Goal: Transaction & Acquisition: Purchase product/service

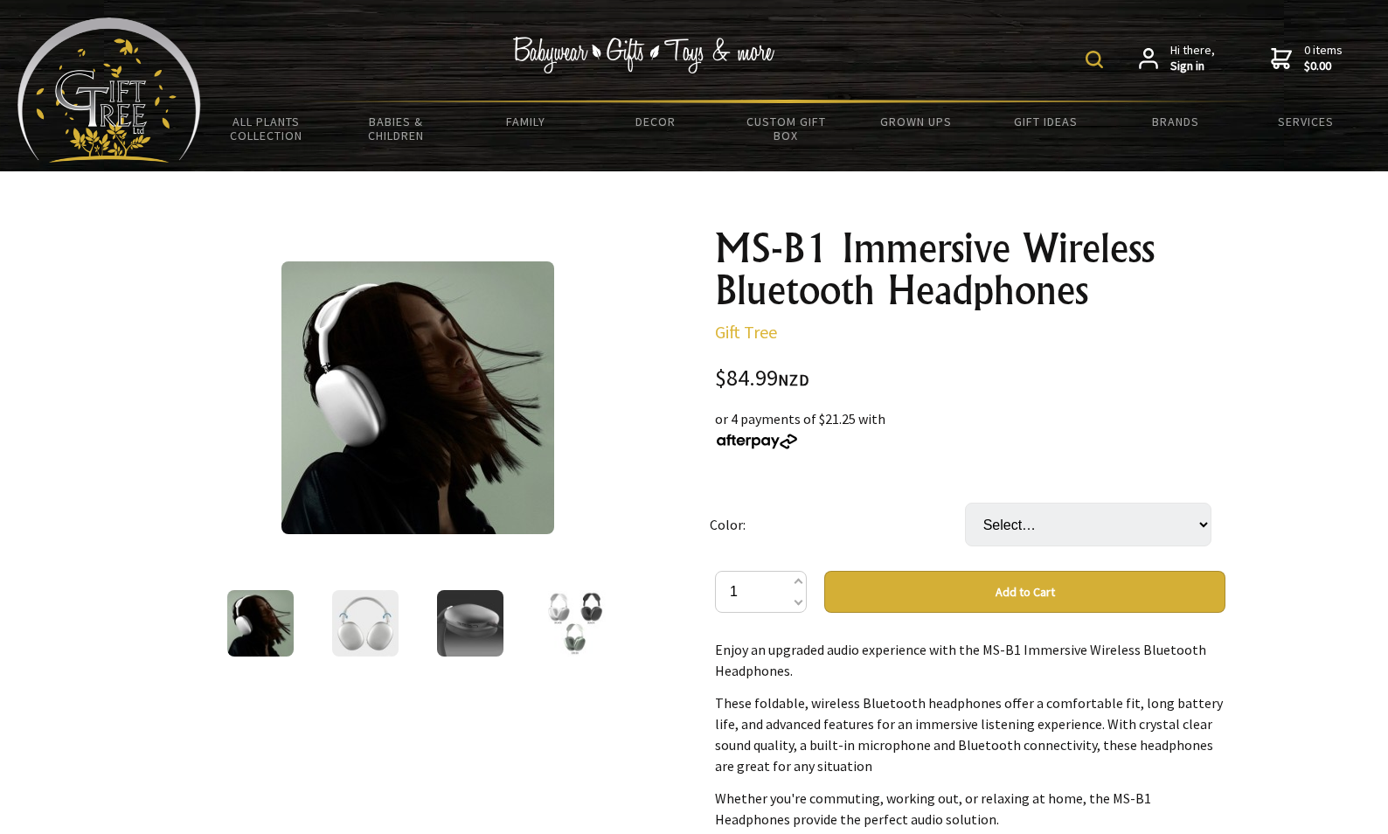
click at [383, 606] on img at bounding box center [365, 623] width 66 height 66
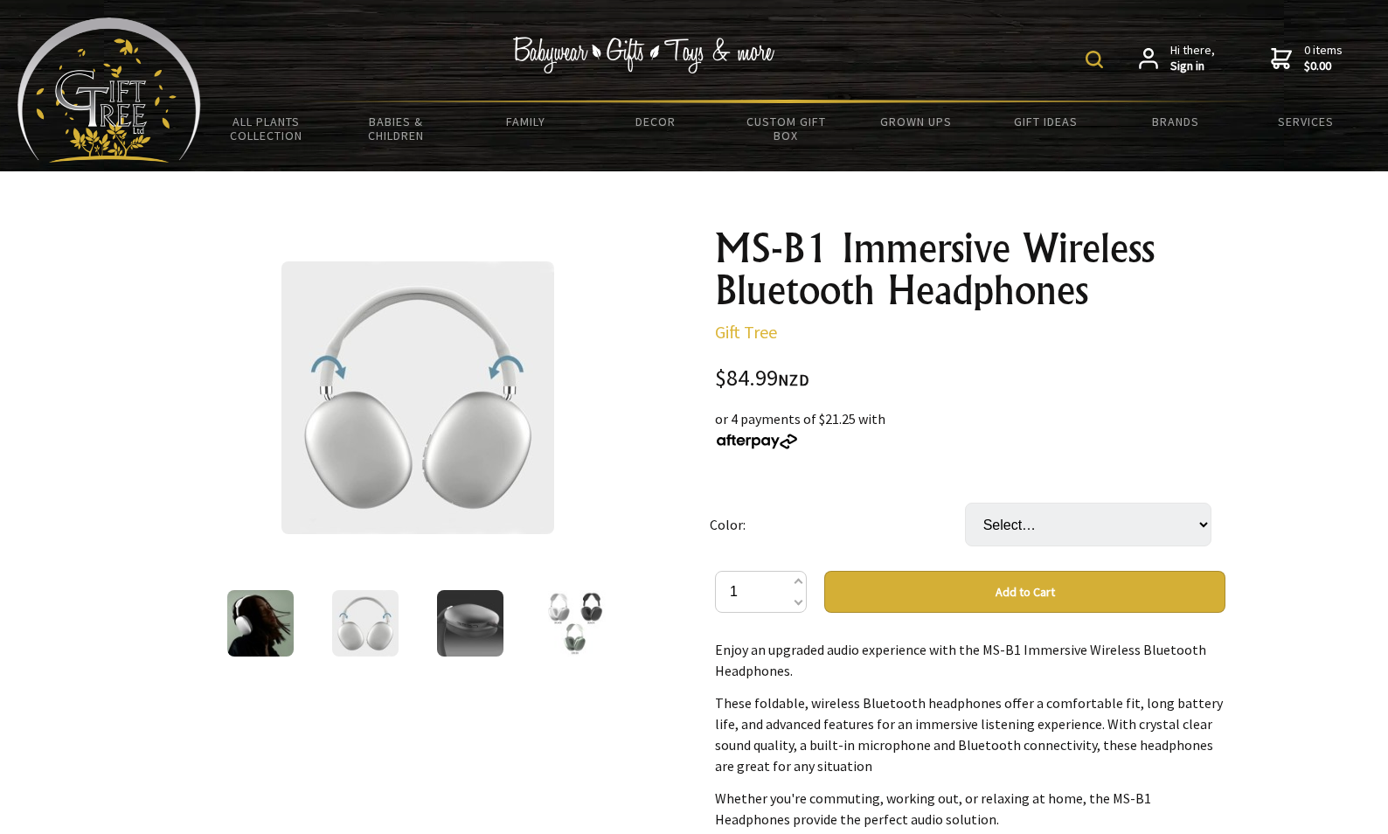
click at [471, 619] on img at bounding box center [470, 623] width 66 height 66
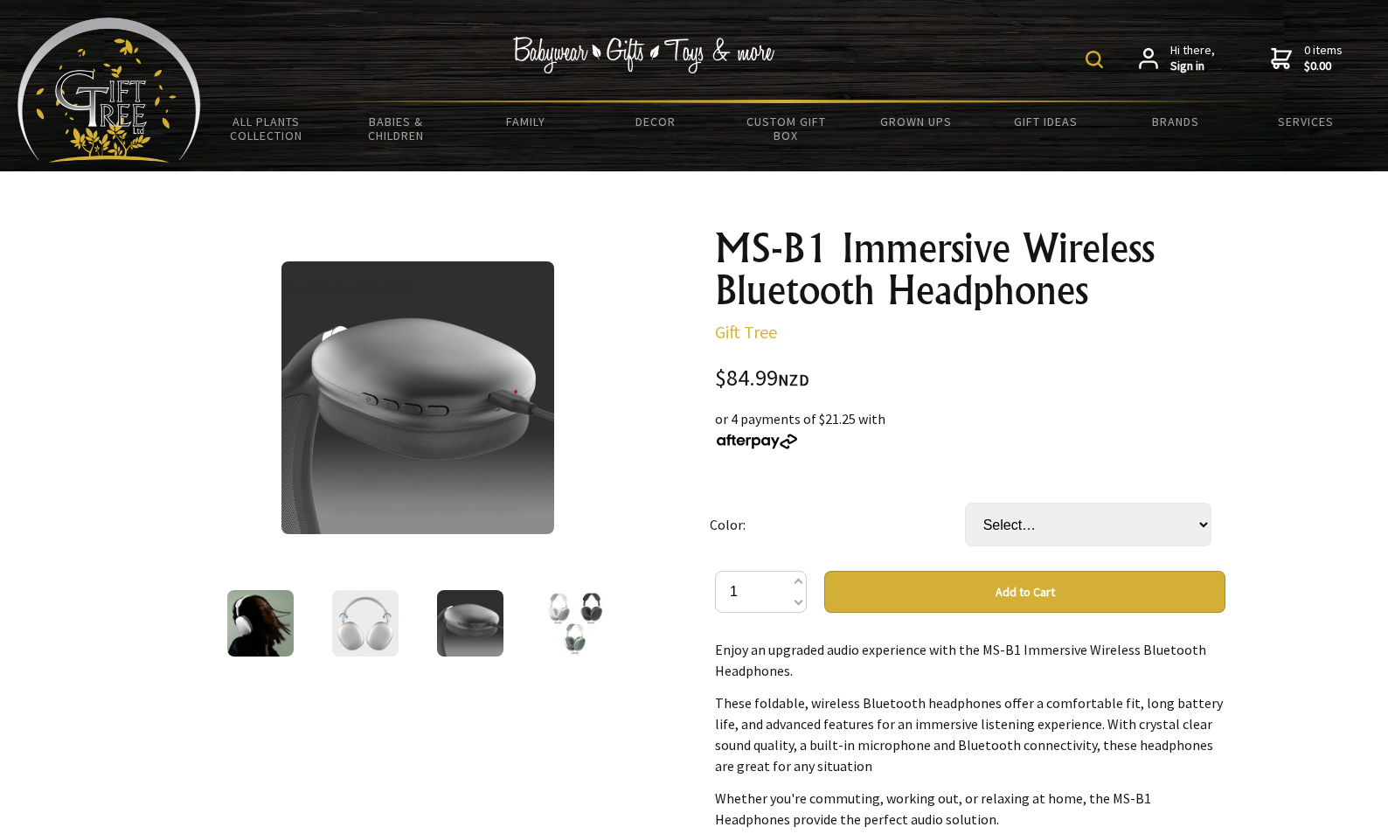
click at [368, 626] on img at bounding box center [365, 623] width 66 height 66
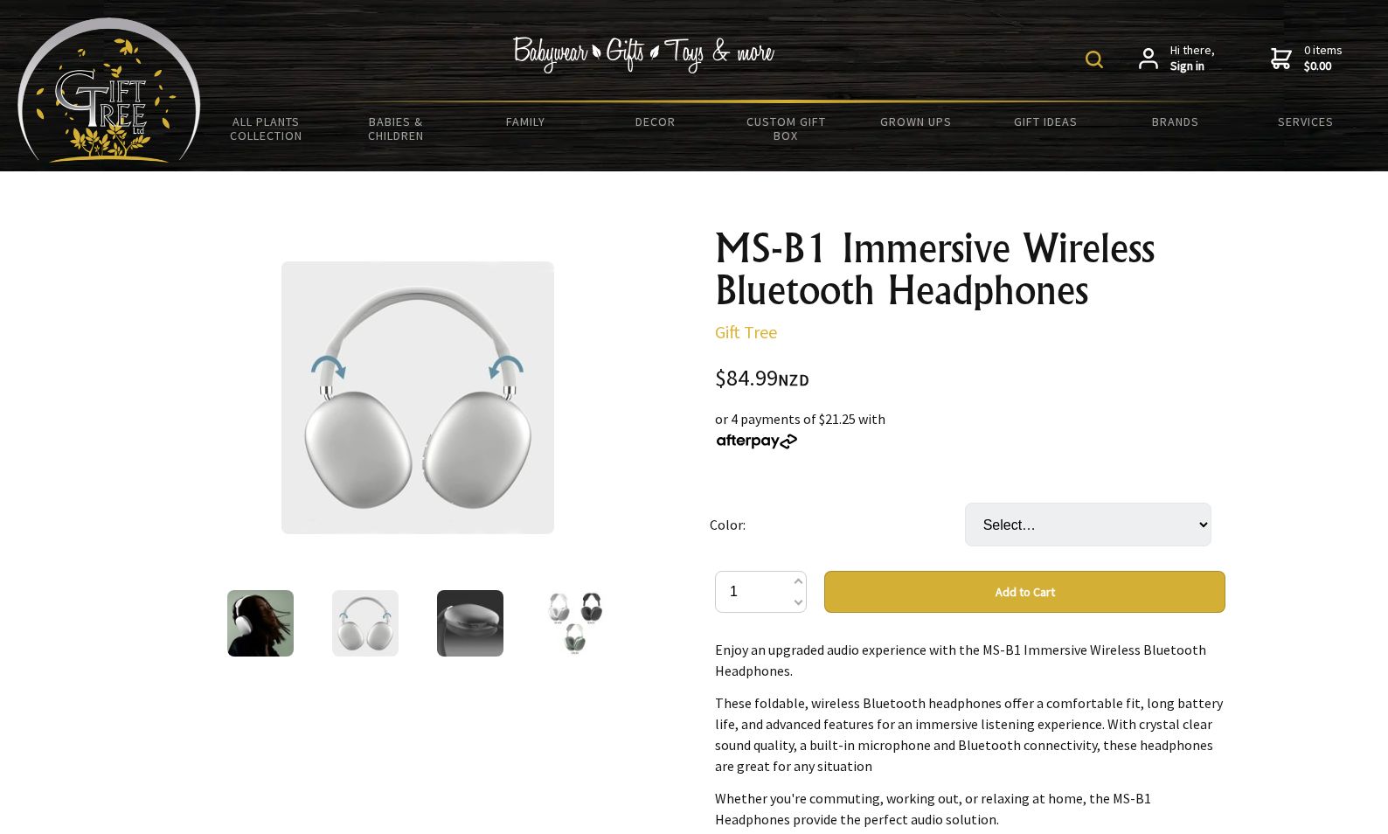
click at [257, 634] on img at bounding box center [260, 623] width 66 height 66
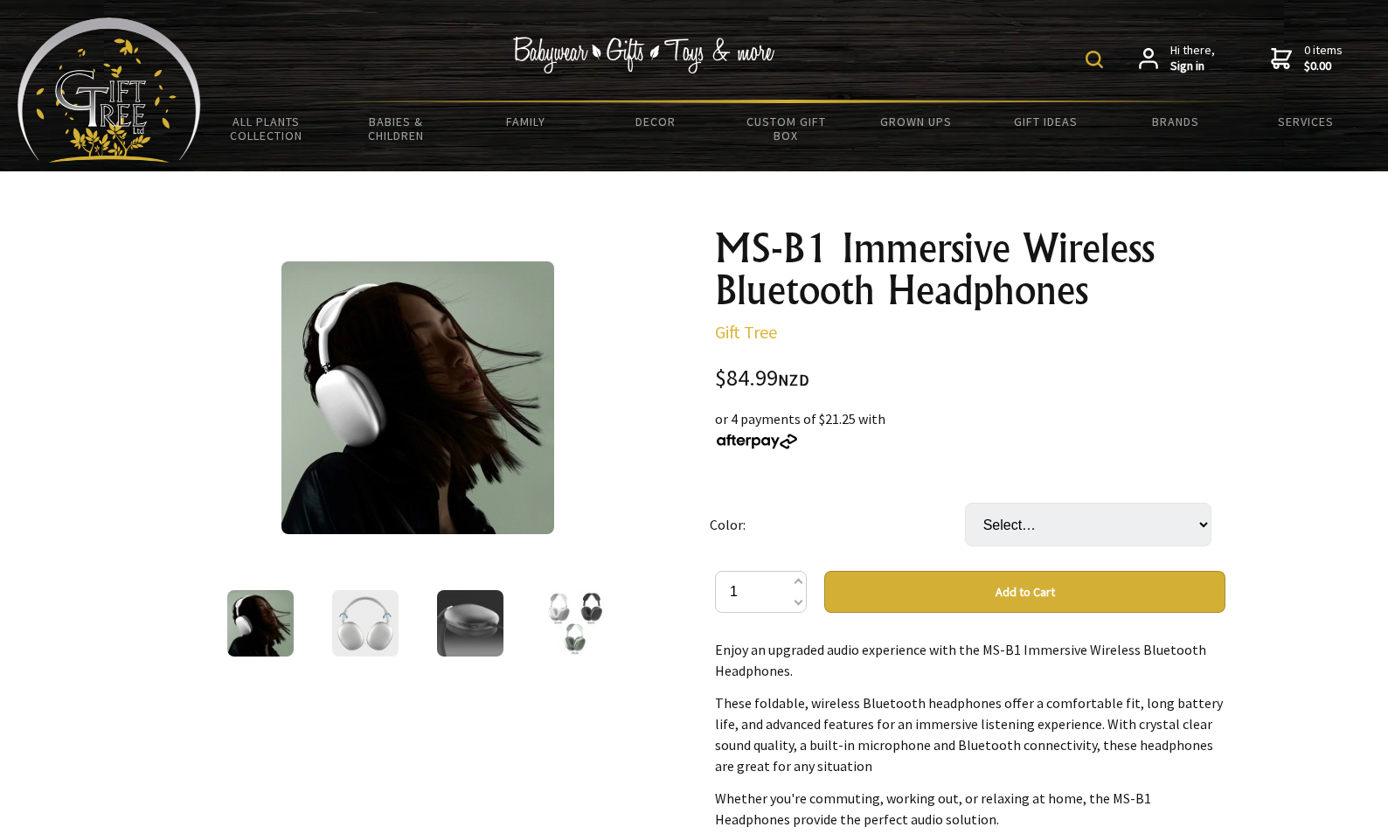
click at [572, 637] on img at bounding box center [575, 623] width 66 height 66
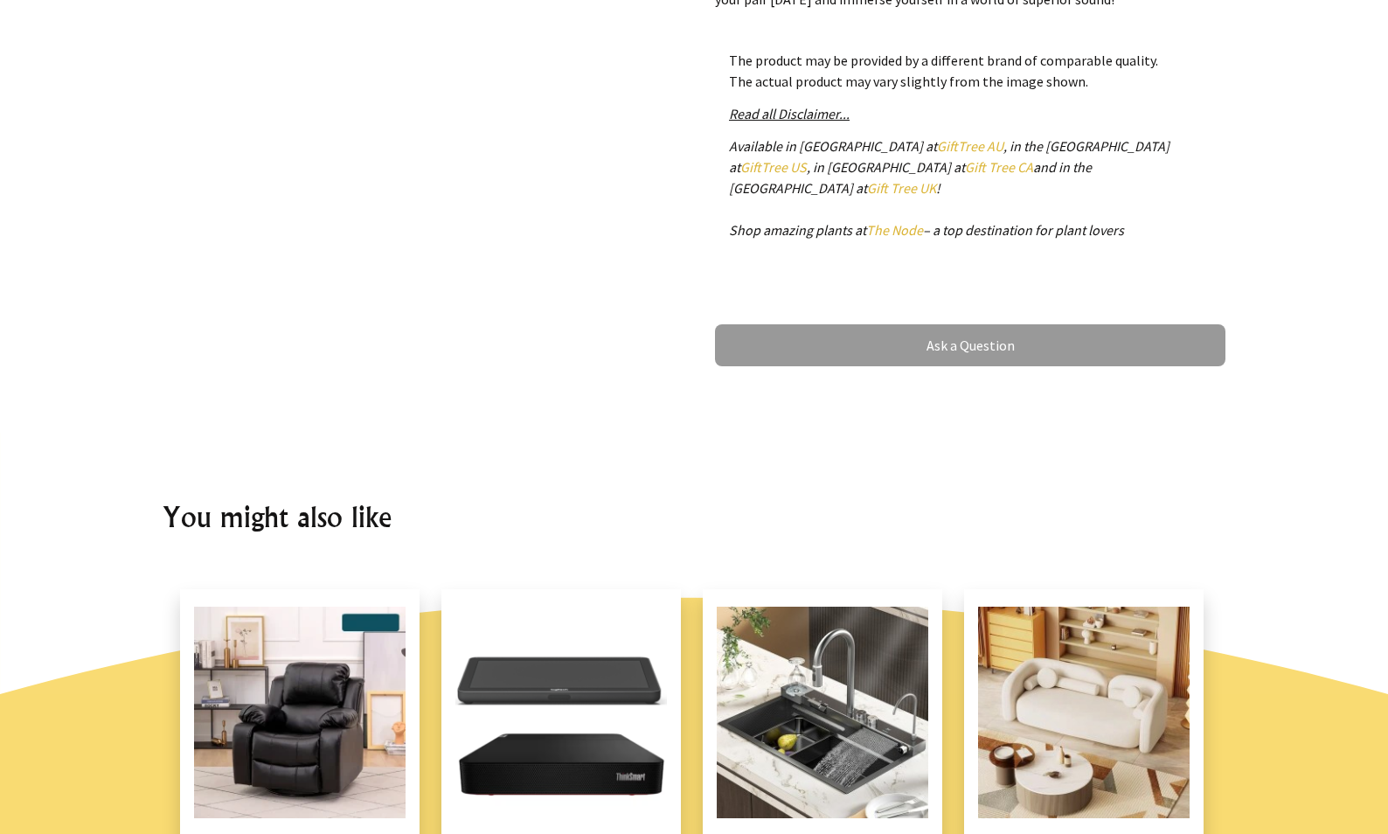
scroll to position [1314, 0]
